Goal: Find specific page/section: Find specific page/section

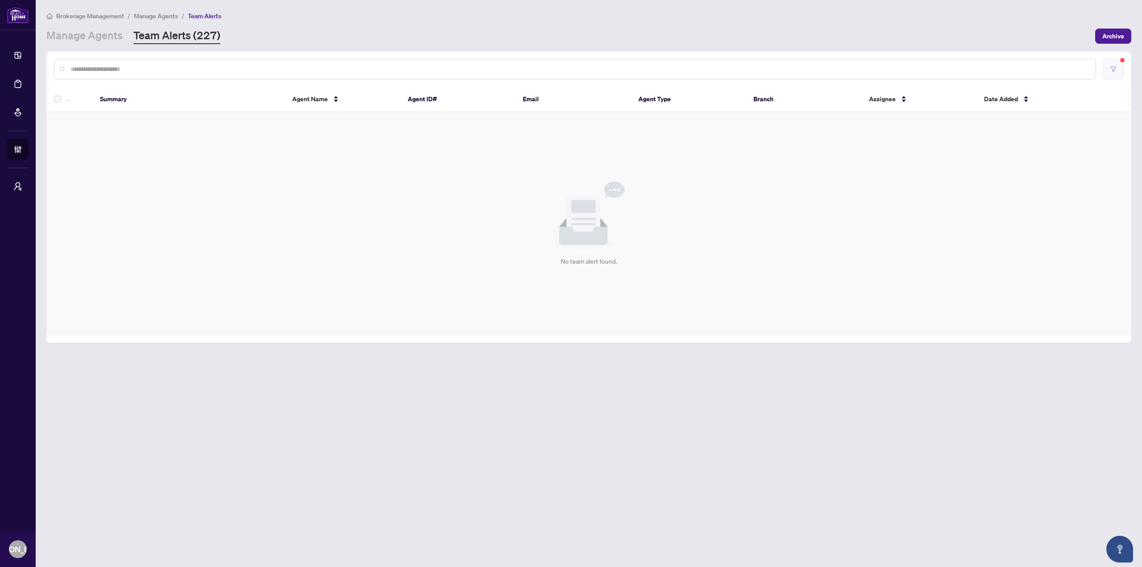
click at [1109, 63] on button "button" at bounding box center [1113, 69] width 21 height 21
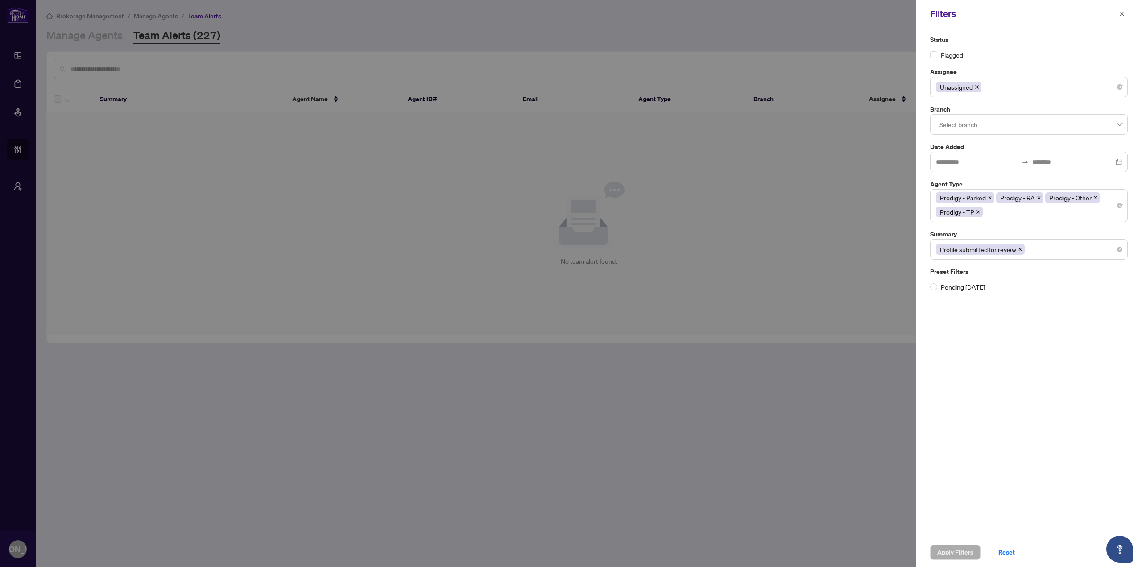
click at [813, 230] on div at bounding box center [571, 283] width 1142 height 567
drag, startPoint x: 1121, startPoint y: 12, endPoint x: 1075, endPoint y: 54, distance: 61.9
click at [1121, 13] on icon "close" at bounding box center [1122, 14] width 6 height 6
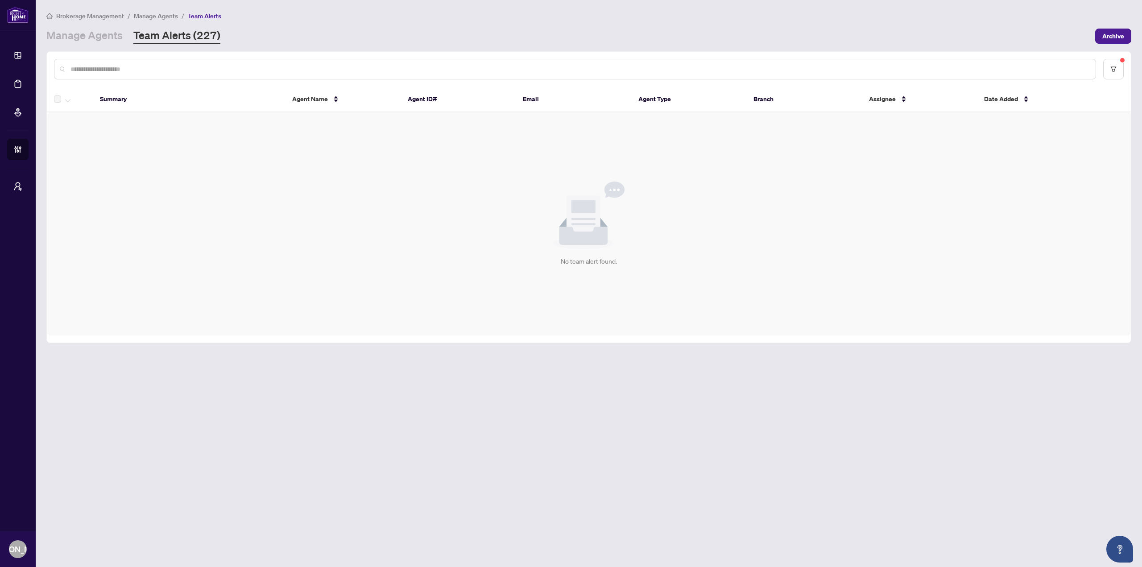
click at [459, 394] on main "Brokerage Management / Manage Agents / Team Alerts Manage Agents Team Alerts (2…" at bounding box center [589, 283] width 1106 height 567
